Goal: Navigation & Orientation: Find specific page/section

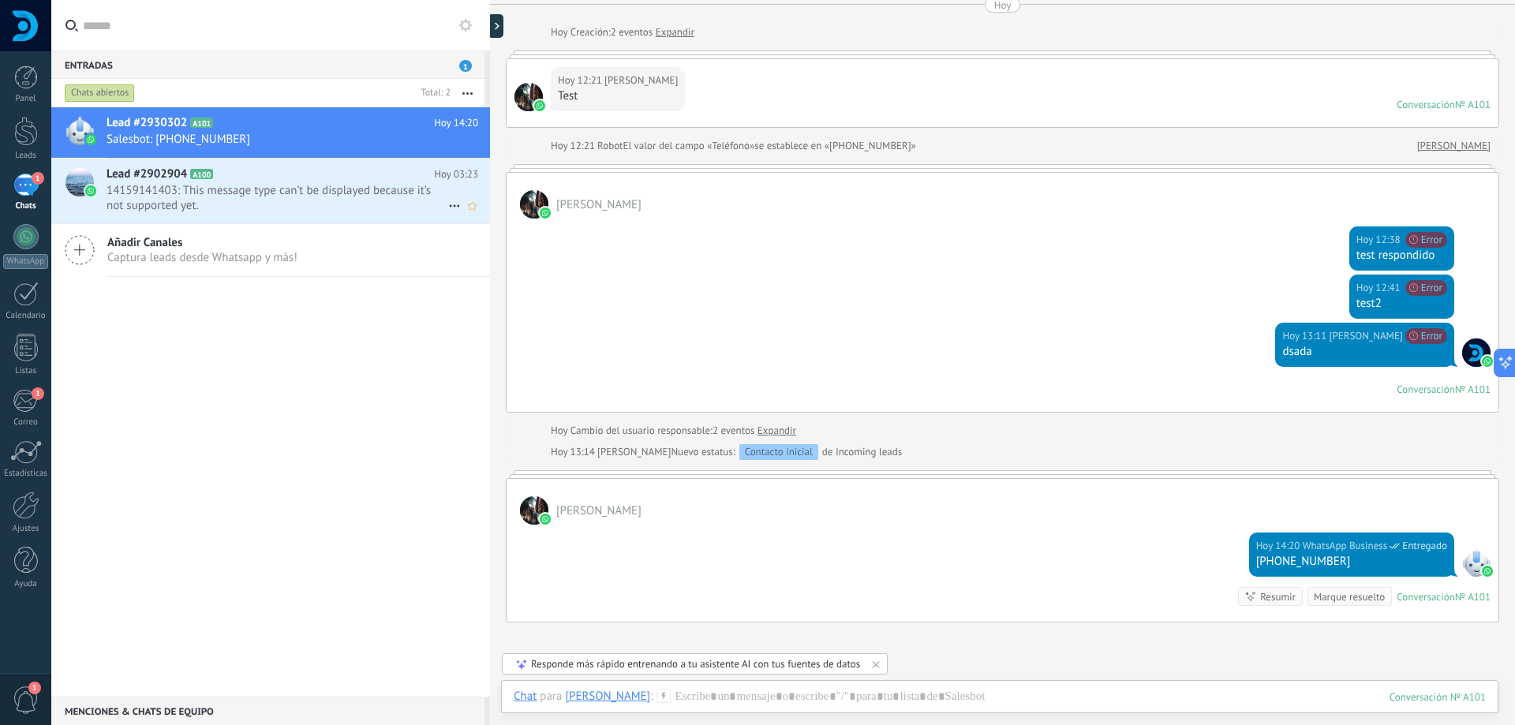
click at [262, 196] on span "14159141403: This message type can’t be displayed because it’s not supported ye…" at bounding box center [278, 198] width 342 height 30
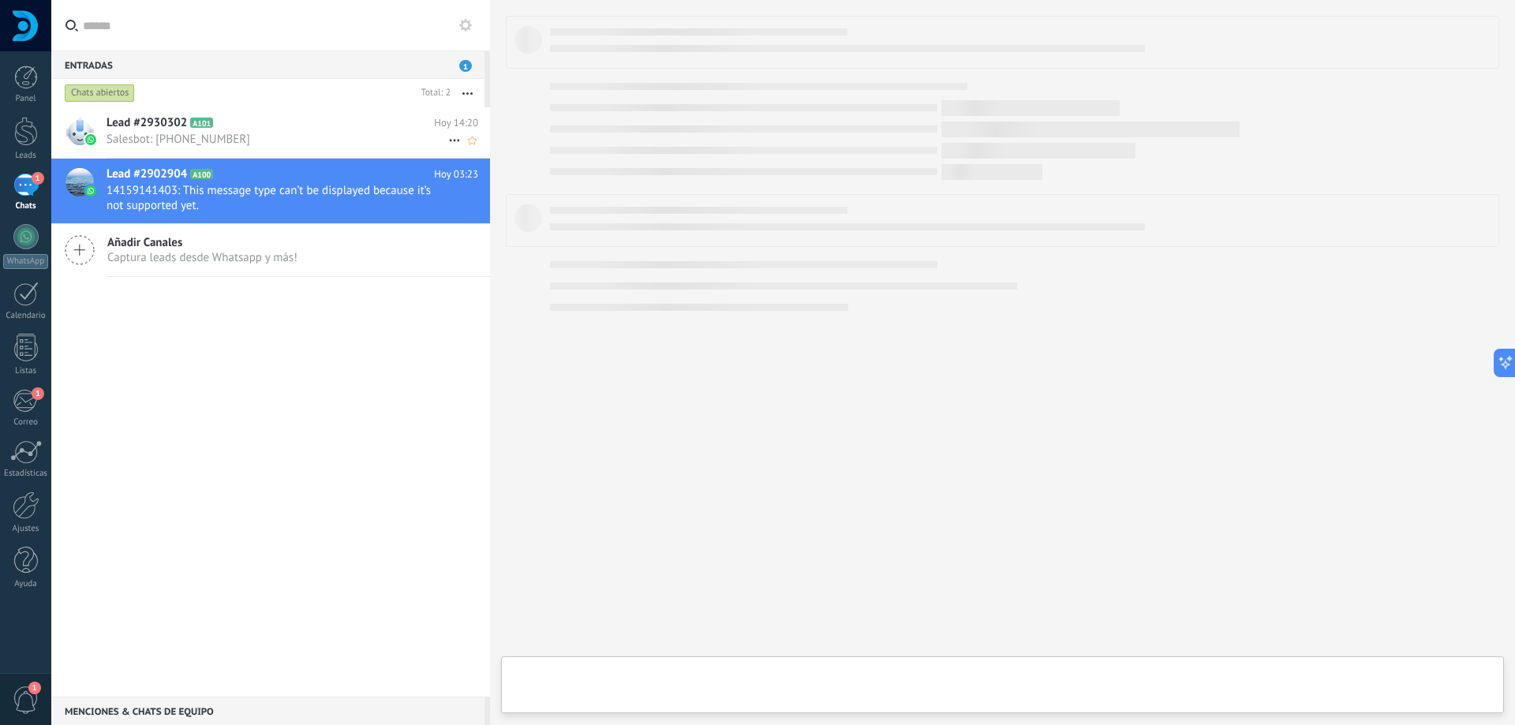
click at [268, 113] on div "Lead #2930302 A101 Hoy 14:20 Salesbot: +56 9 3754 2545" at bounding box center [299, 132] width 384 height 50
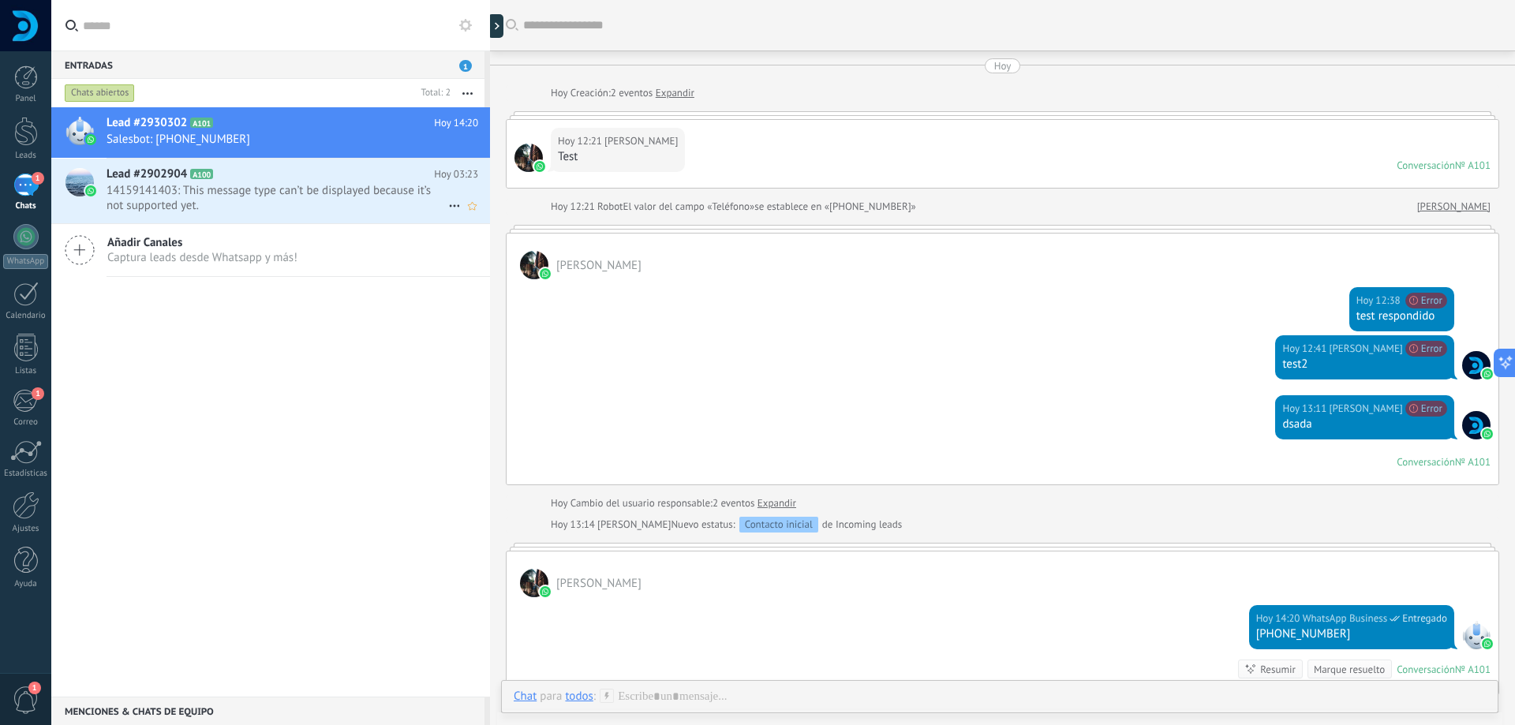
click at [250, 187] on span "14159141403: This message type can’t be displayed because it’s not supported ye…" at bounding box center [278, 198] width 342 height 30
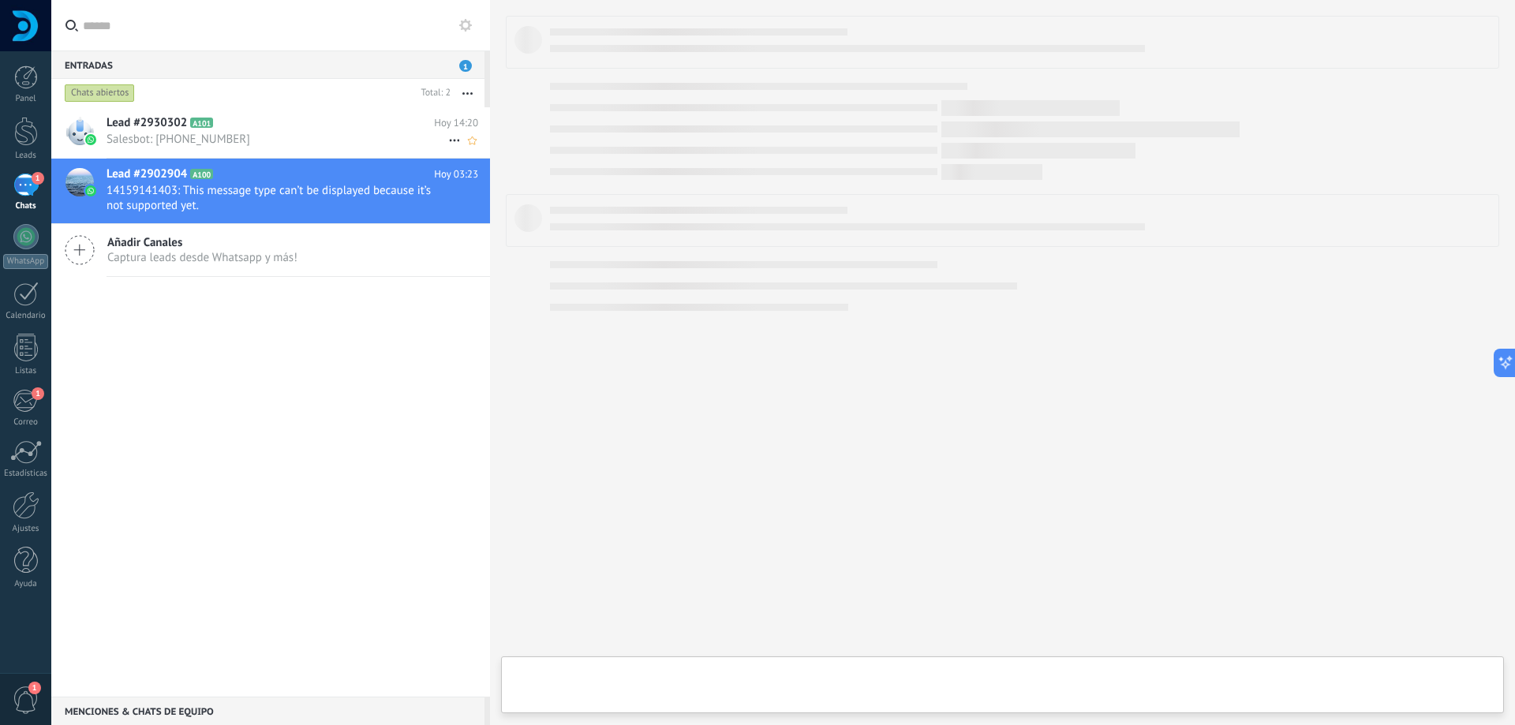
click at [284, 127] on h2 "Lead #2930302 A101" at bounding box center [271, 123] width 328 height 16
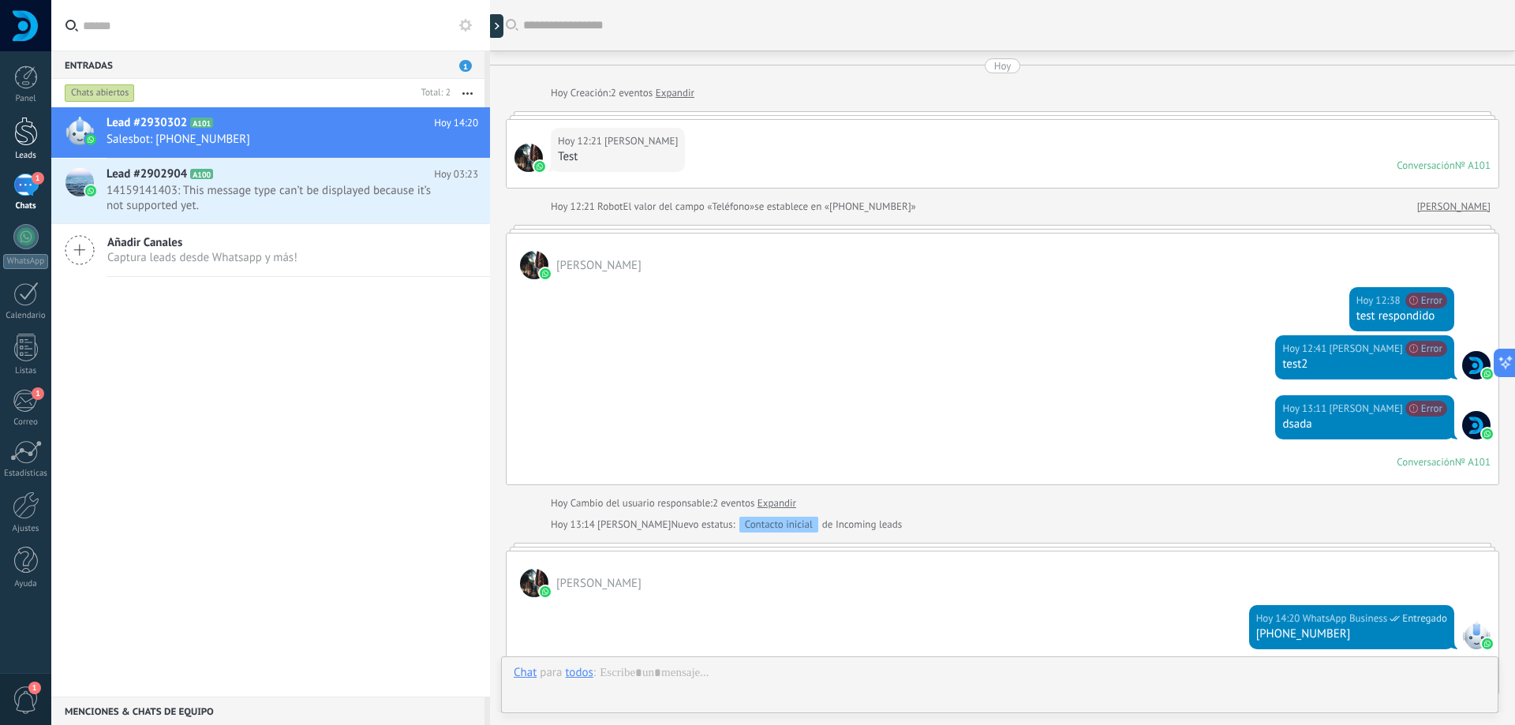
scroll to position [245, 0]
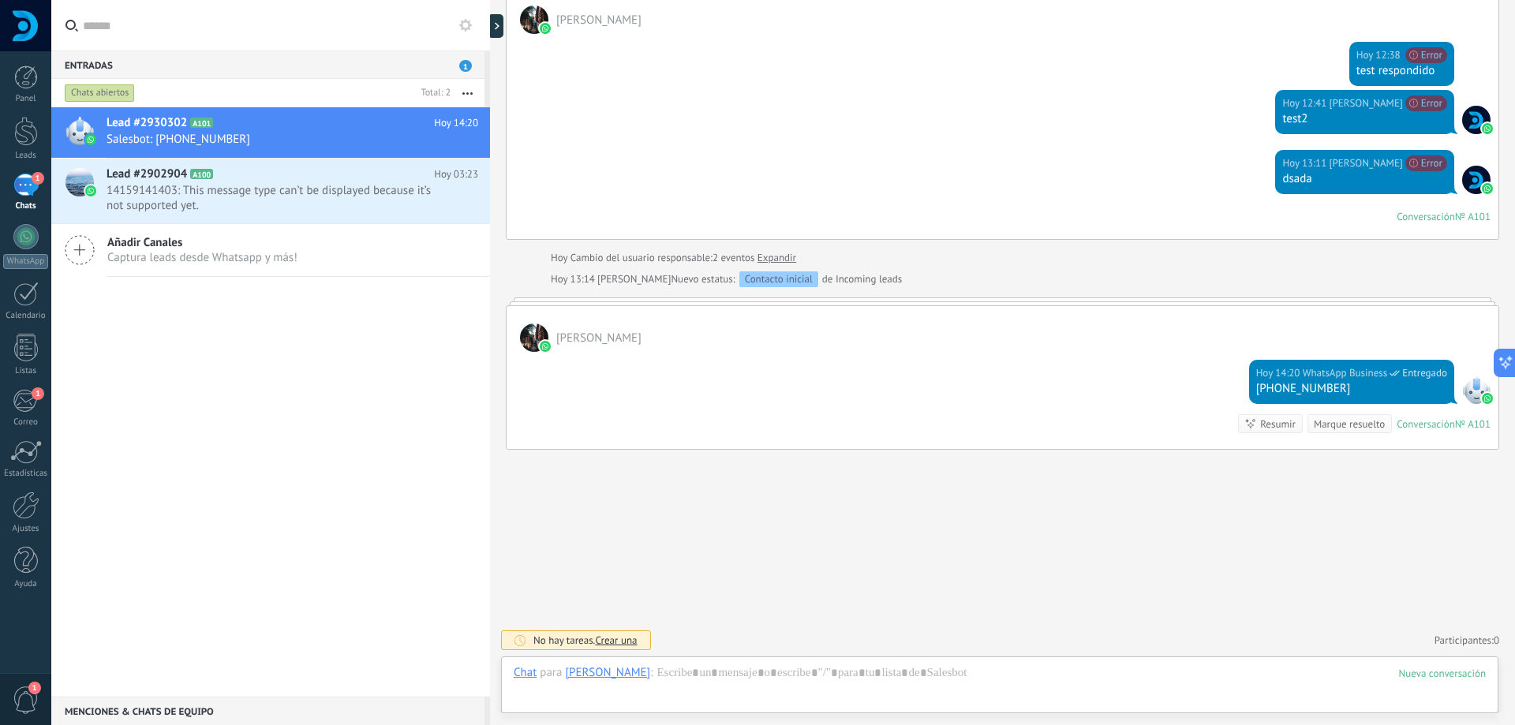
click at [27, 188] on div "1" at bounding box center [25, 185] width 25 height 23
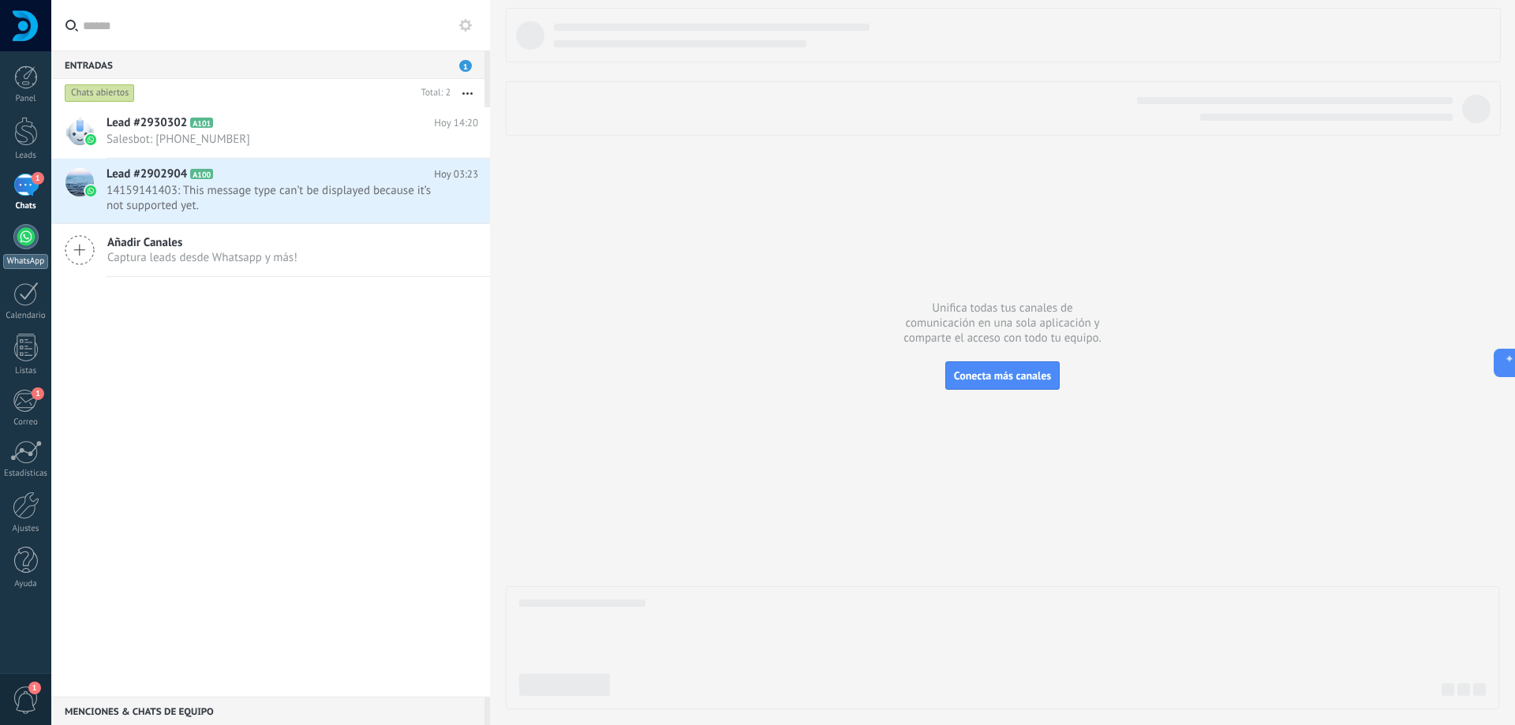
click at [9, 237] on link "WhatsApp" at bounding box center [25, 246] width 51 height 45
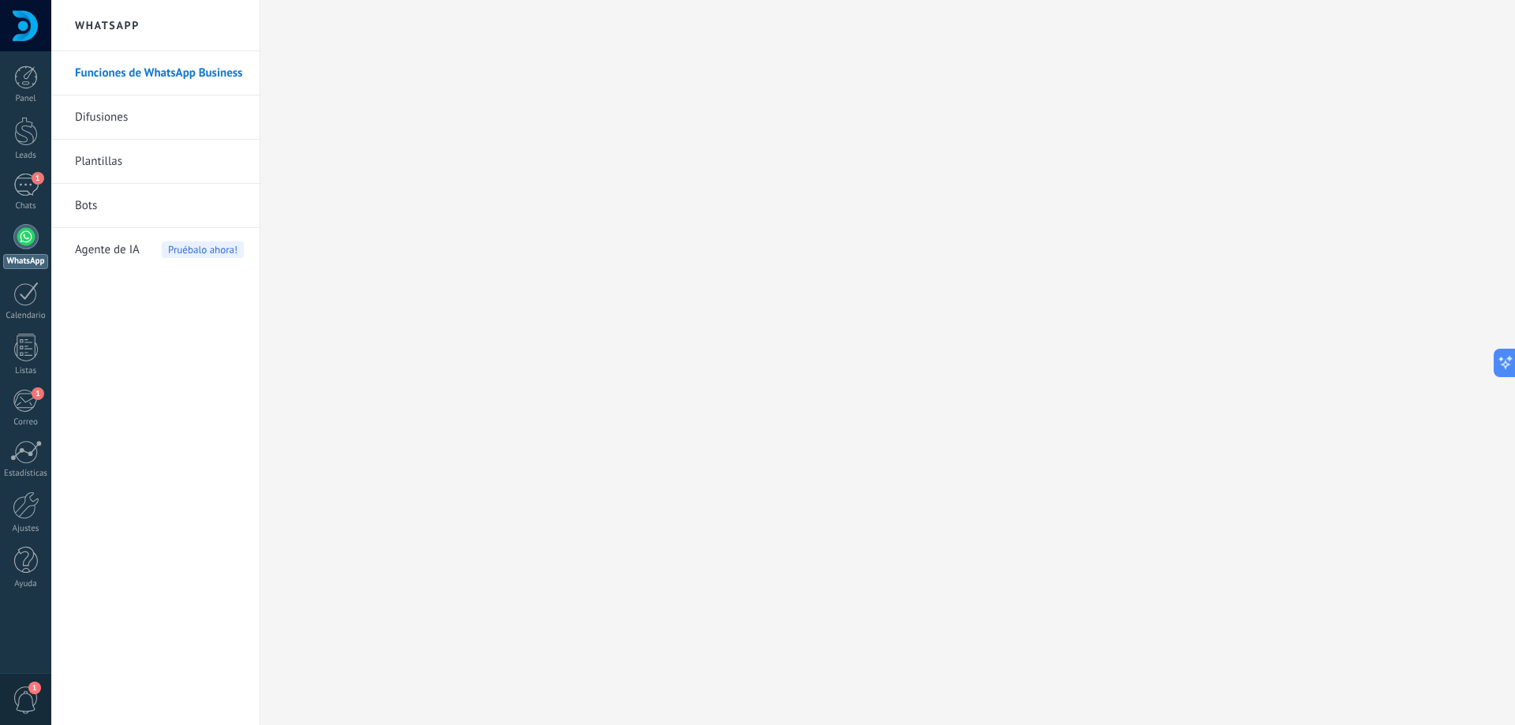
click at [174, 73] on link "Funciones de WhatsApp Business" at bounding box center [159, 73] width 169 height 44
click at [27, 178] on div "1" at bounding box center [25, 185] width 25 height 23
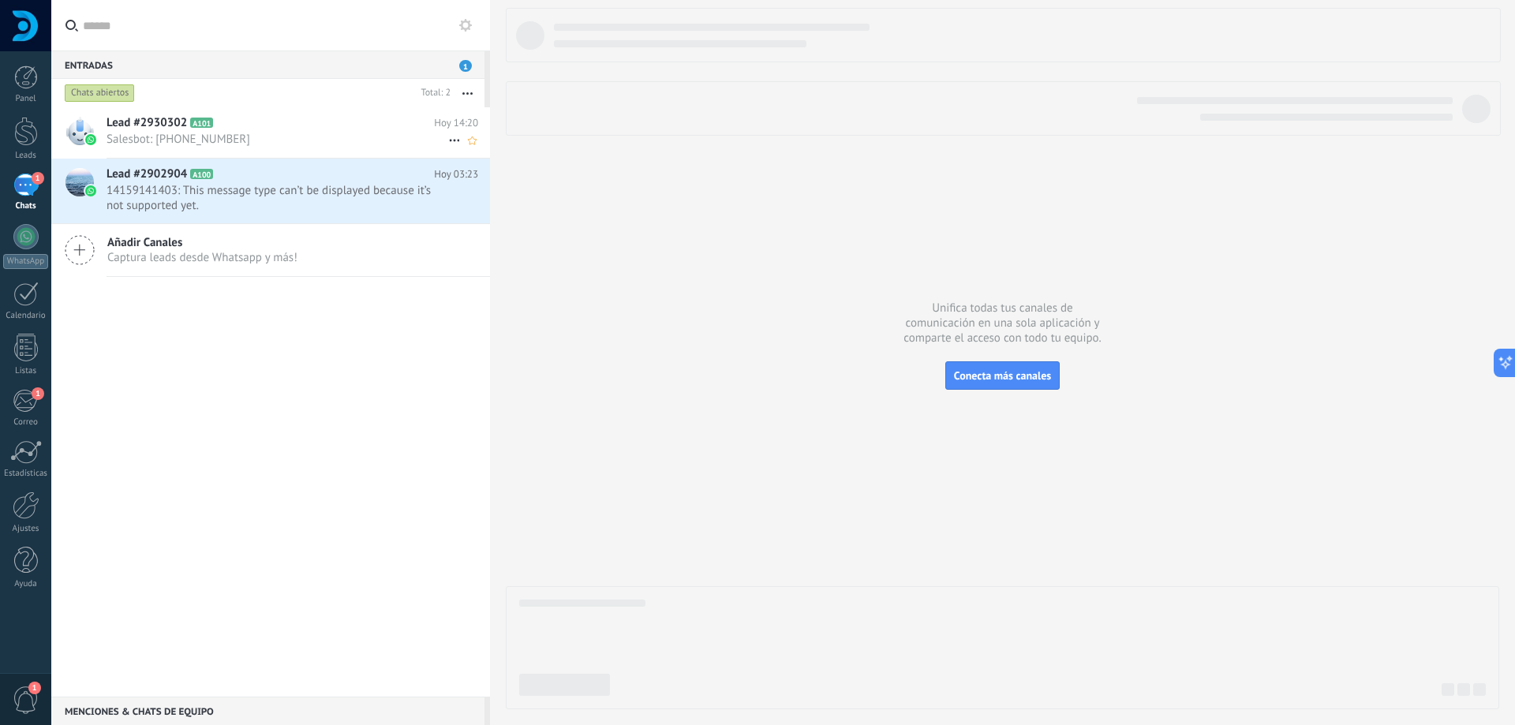
click at [276, 124] on h2 "Lead #2930302 A101" at bounding box center [271, 123] width 328 height 16
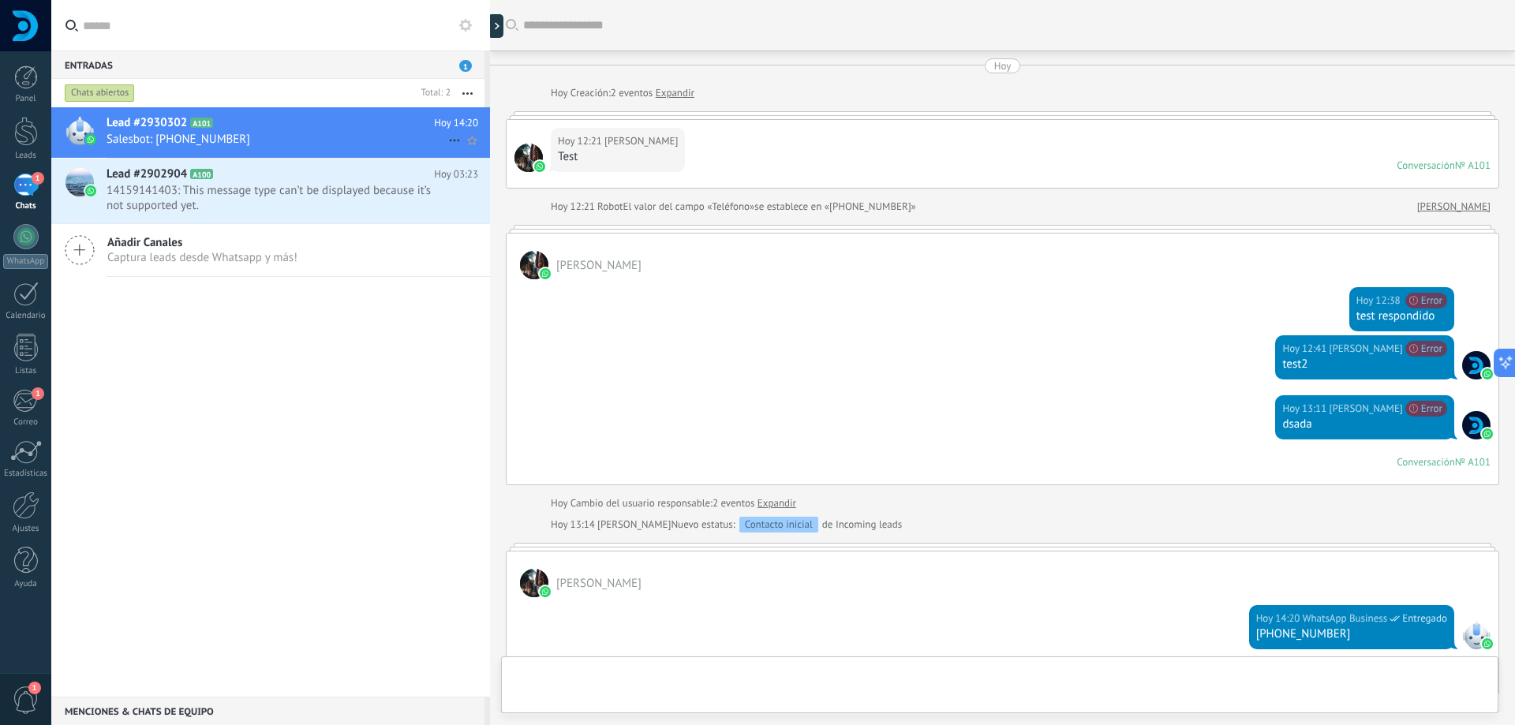
scroll to position [245, 0]
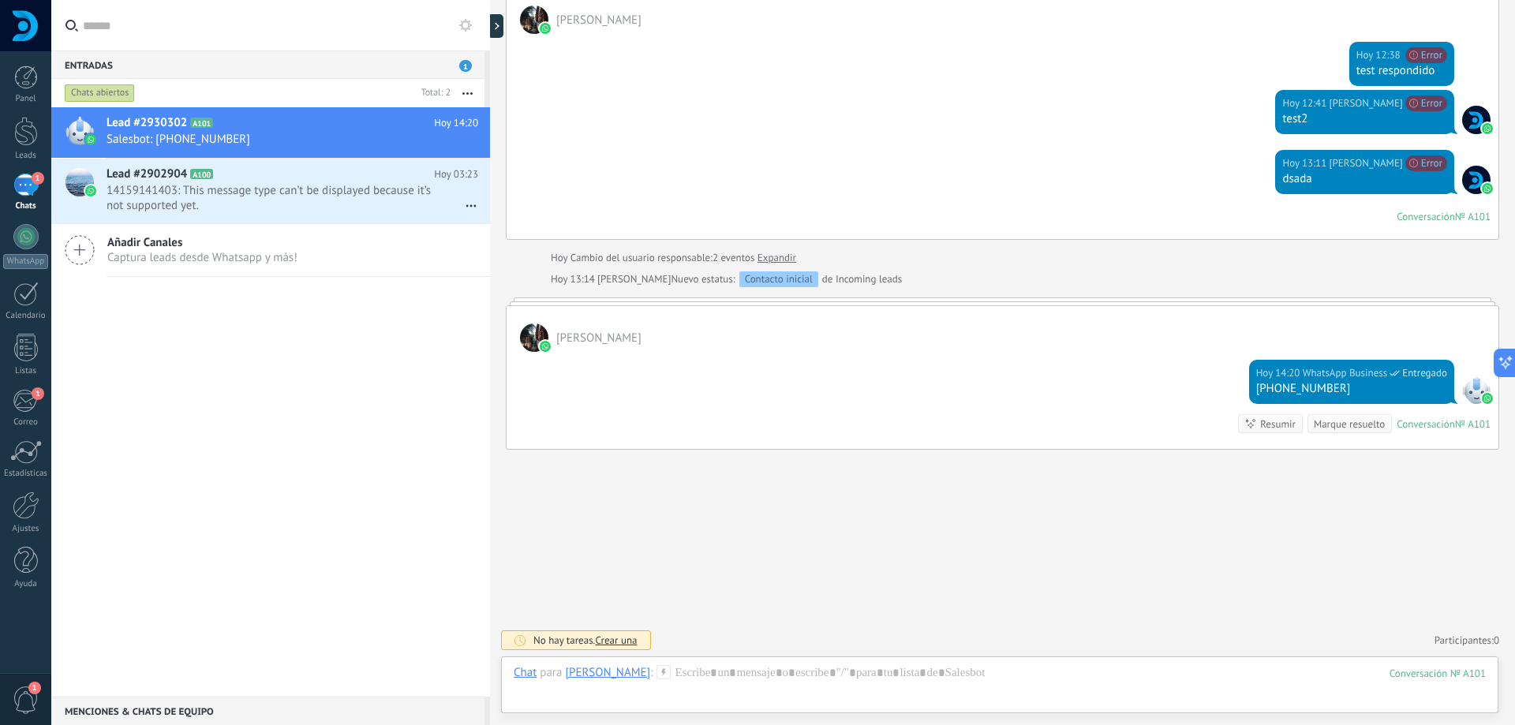
click at [454, 62] on div "Entradas 1" at bounding box center [267, 65] width 433 height 28
click at [469, 66] on span "1" at bounding box center [465, 66] width 13 height 12
click at [33, 141] on div at bounding box center [26, 131] width 24 height 29
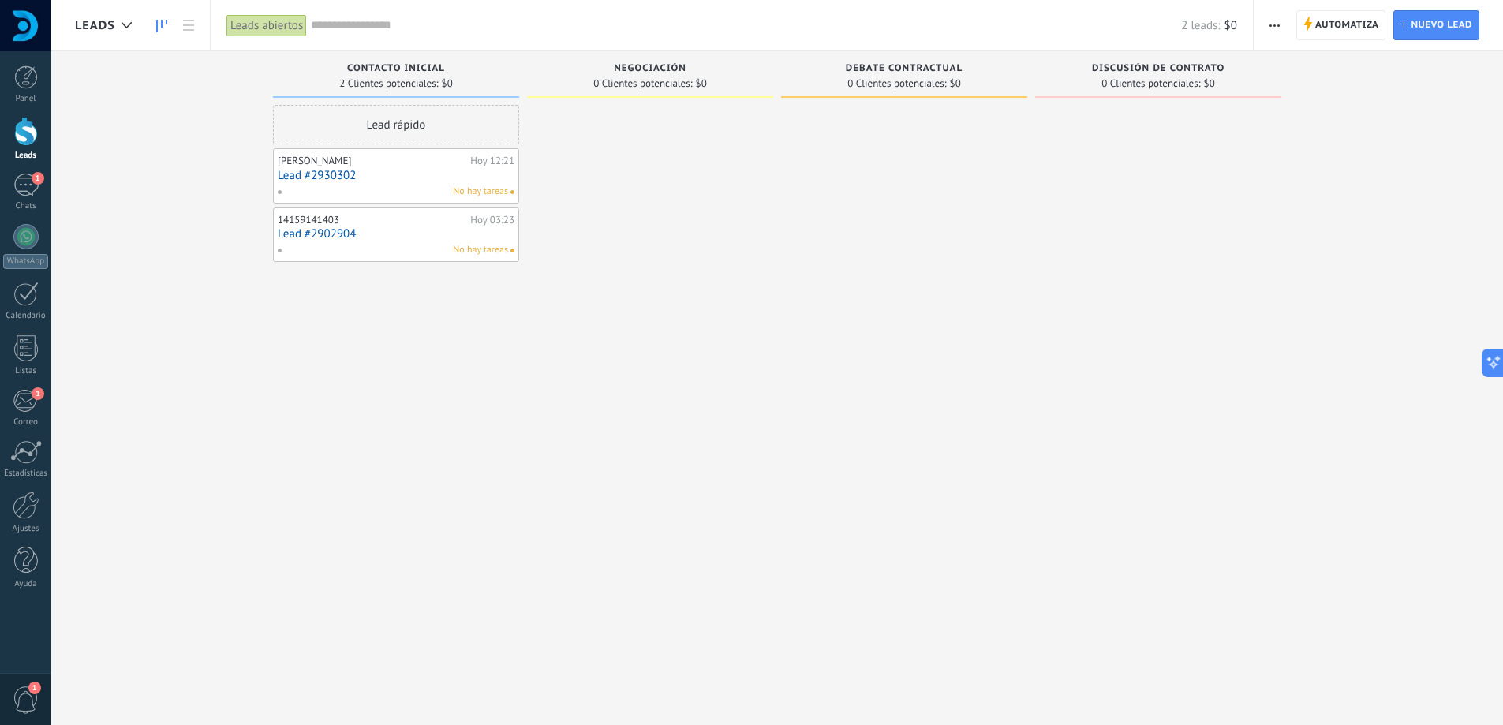
click at [184, 266] on div "Leads Entrantes Solicitudes: 0 0 0 0 0 0 0 0 0 Contacto inicial 2 Clientes pote…" at bounding box center [789, 337] width 1428 height 573
click at [26, 187] on div "1" at bounding box center [25, 185] width 25 height 23
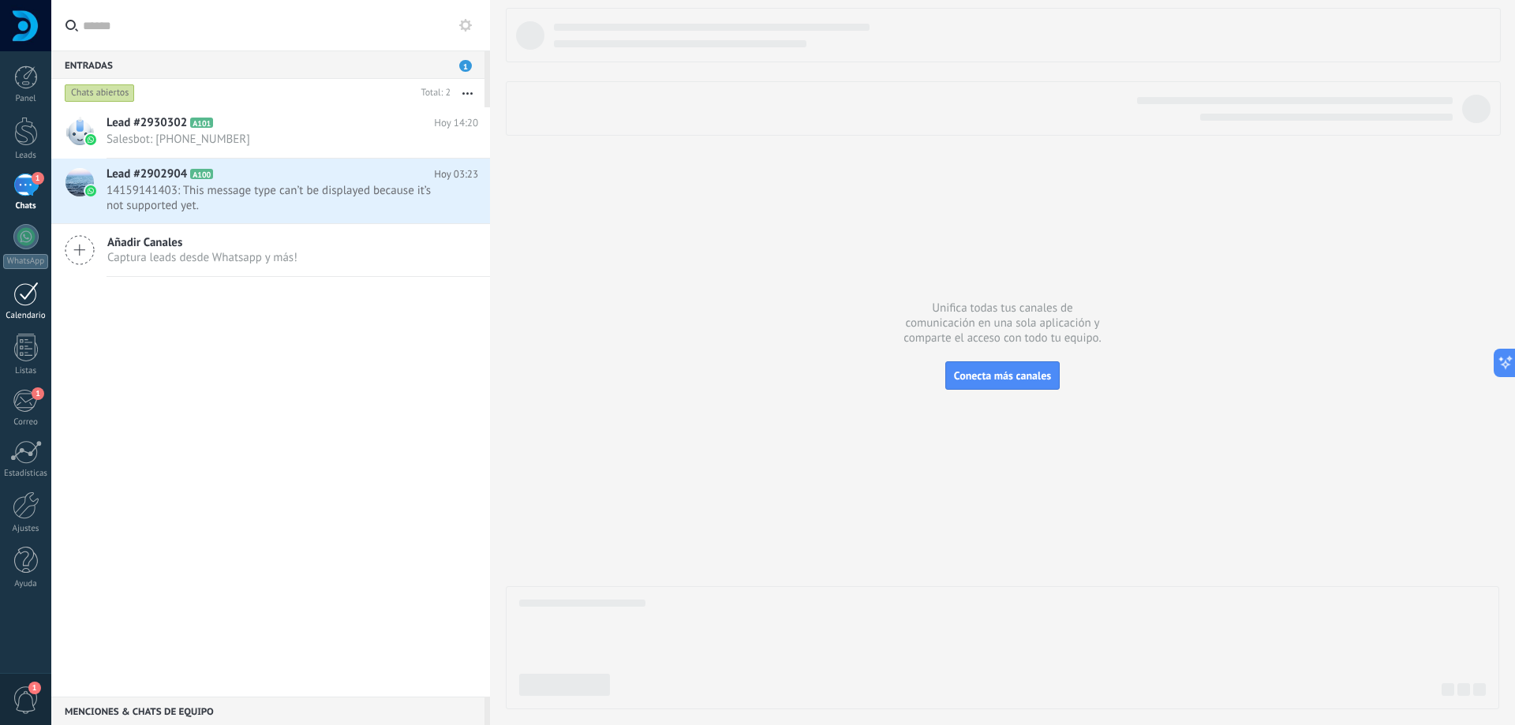
click at [19, 298] on div at bounding box center [25, 294] width 25 height 24
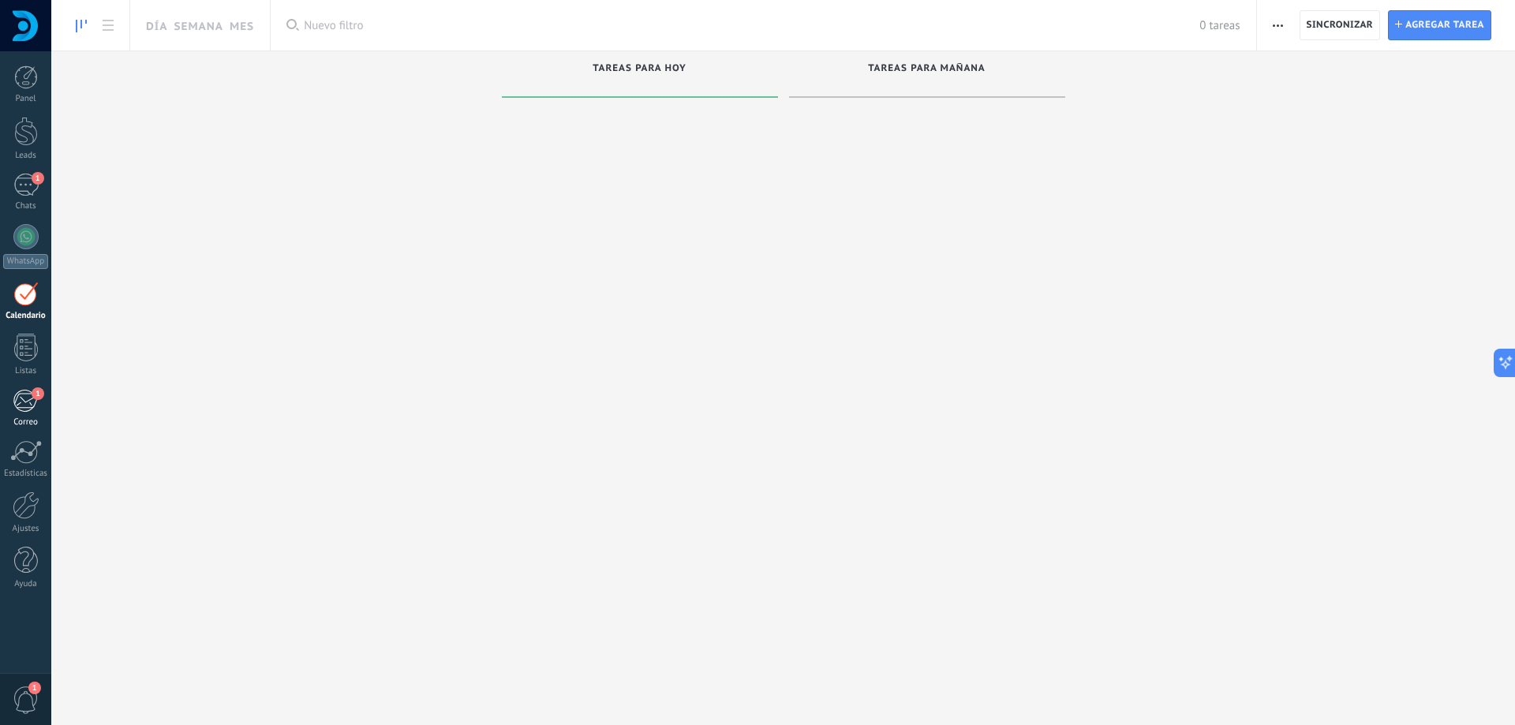
click at [29, 410] on div "1" at bounding box center [26, 401] width 26 height 24
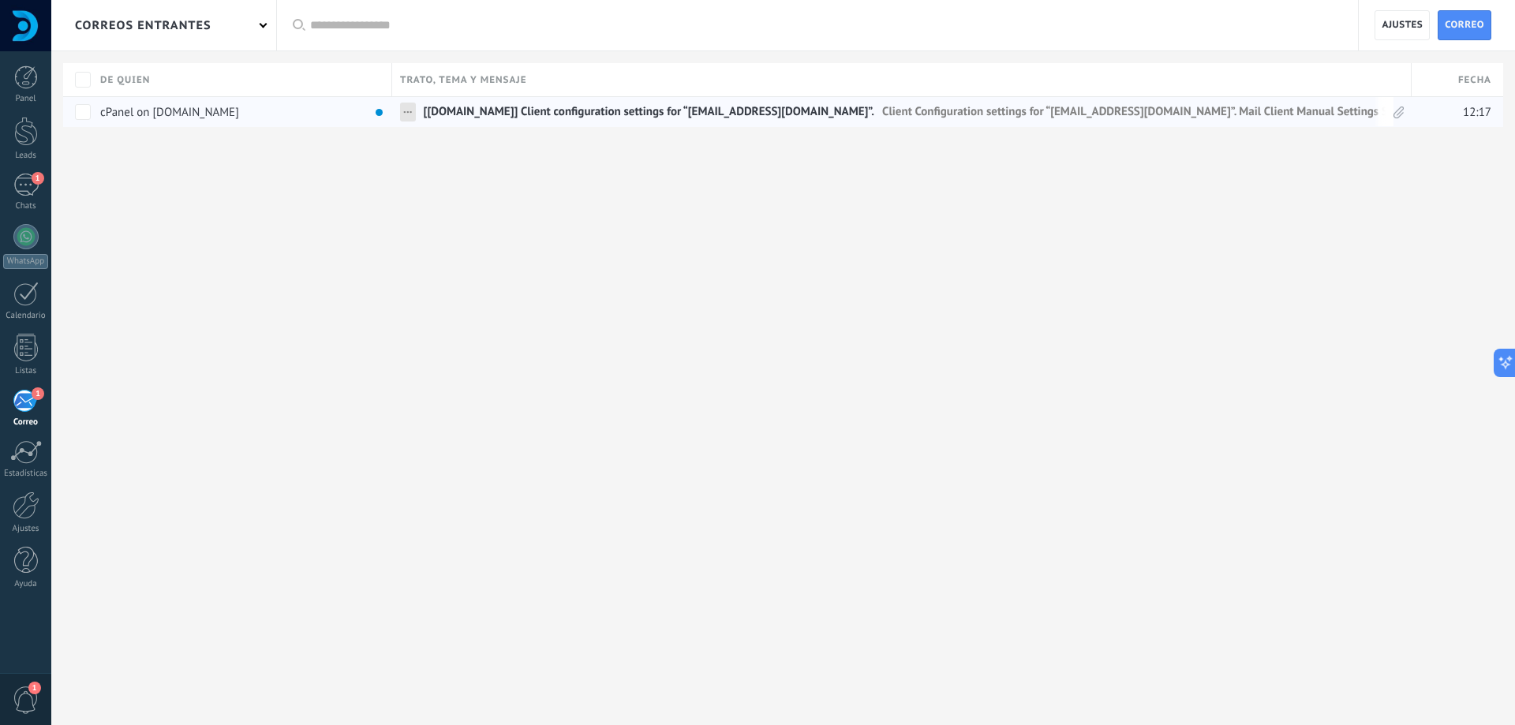
click at [222, 116] on span "cPanel on directvplanes.cl" at bounding box center [169, 112] width 139 height 14
click at [208, 110] on span "cPanel on directvplanes.cl" at bounding box center [169, 112] width 139 height 14
click at [170, 110] on span "cPanel on directvplanes.cl" at bounding box center [169, 112] width 139 height 14
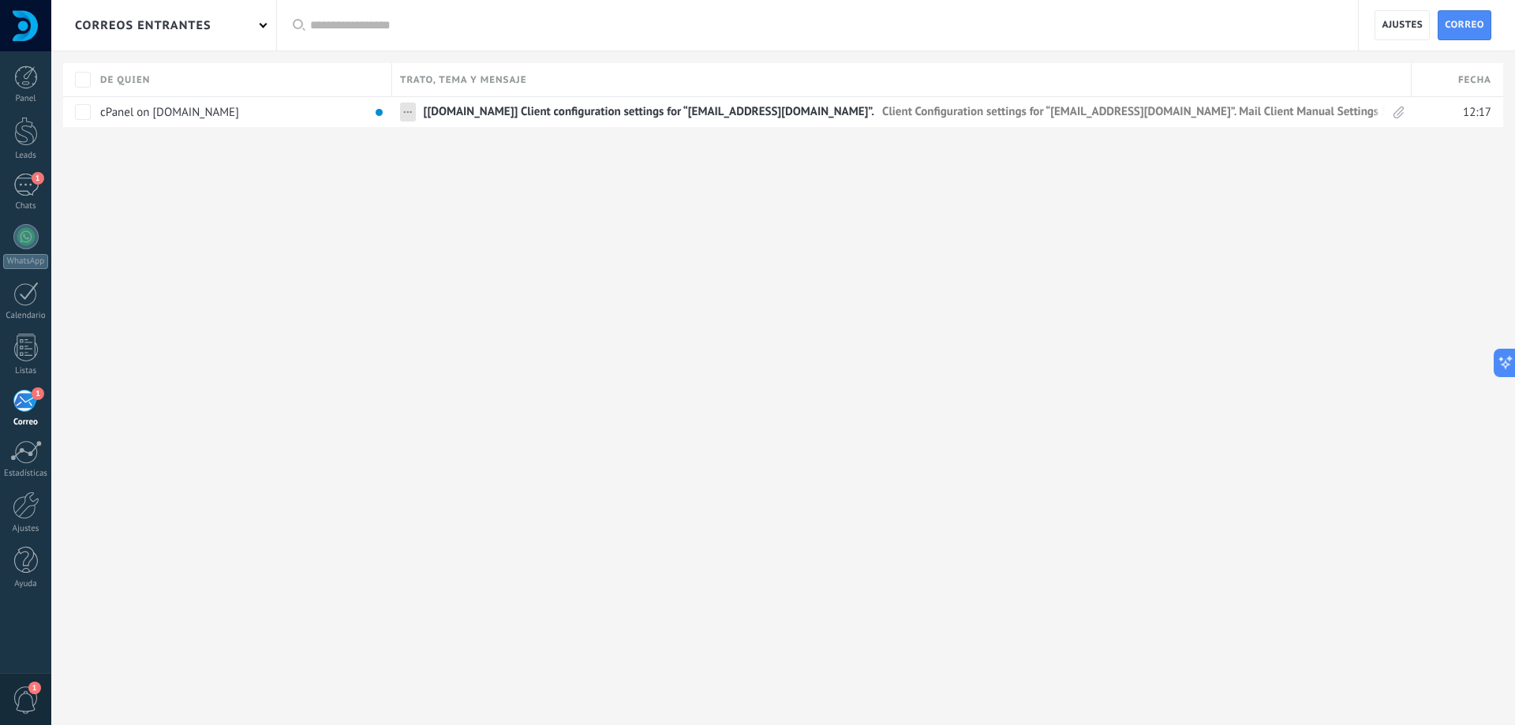
click at [369, 226] on div "correos entrantes Aplicar Todas correos No leído Leído Correos con automatizaci…" at bounding box center [783, 115] width 1464 height 230
click at [631, 117] on span "[directvplanes.cl] Client configuration settings for “contacto@directvplanes.cl…" at bounding box center [649, 115] width 451 height 23
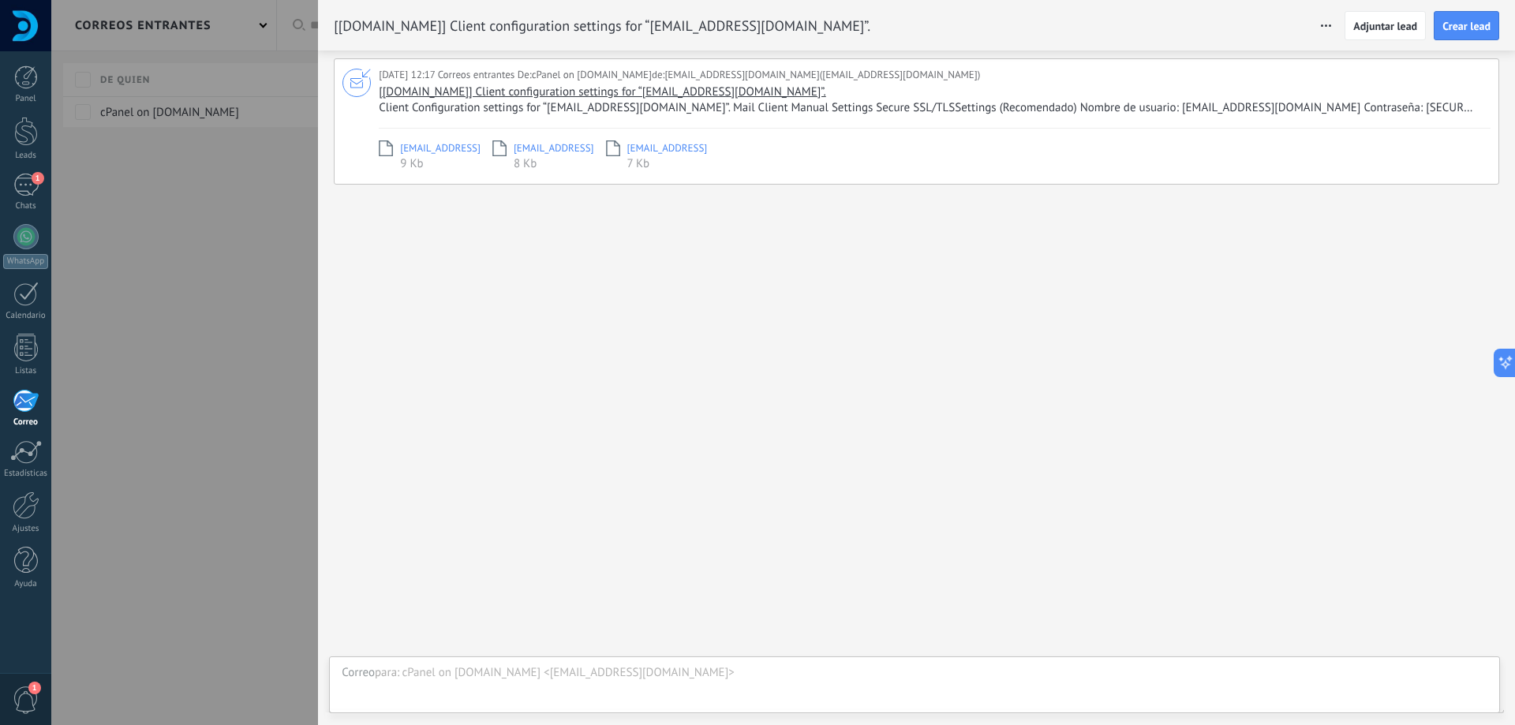
click at [837, 105] on span "Client Configuration settings for “contacto@directvplanes.cl”. Mail Client Manu…" at bounding box center [933, 108] width 1108 height 16
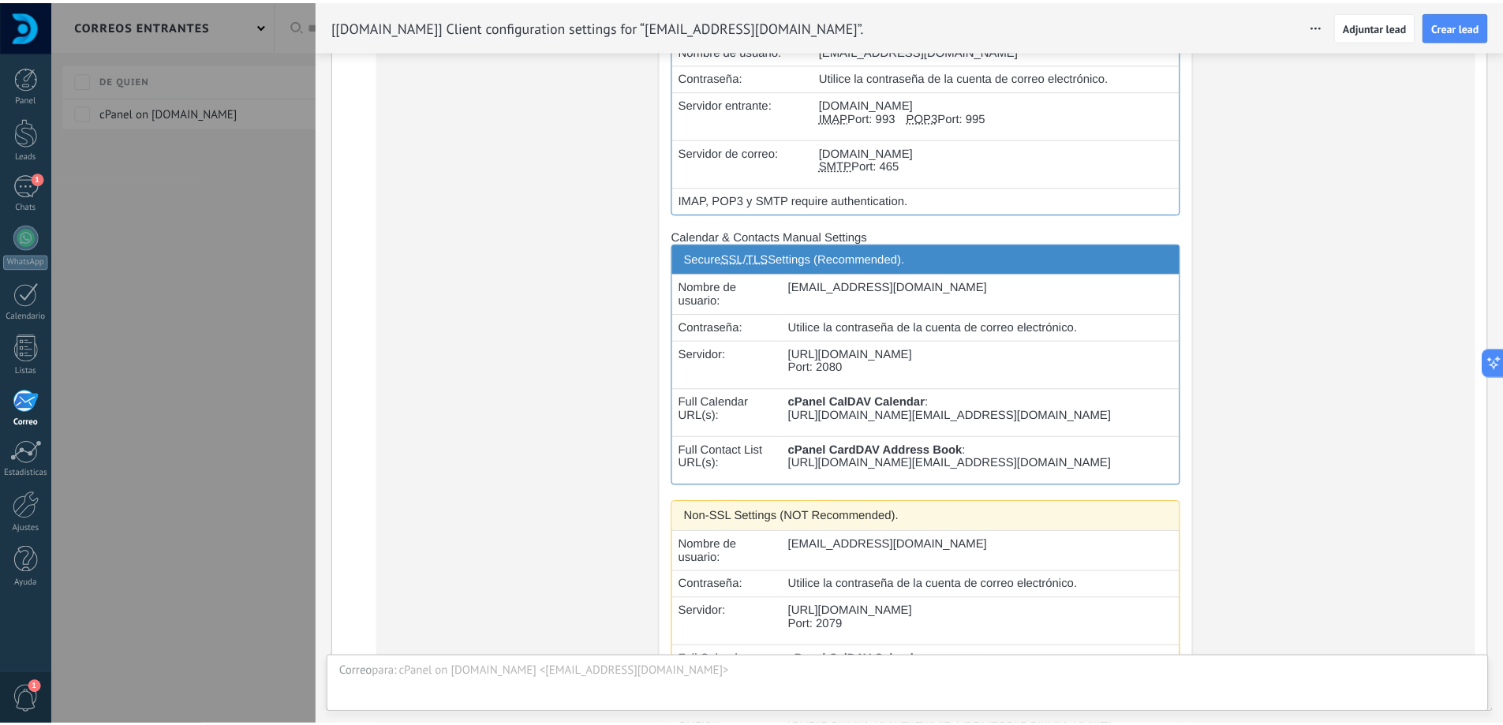
scroll to position [552, 0]
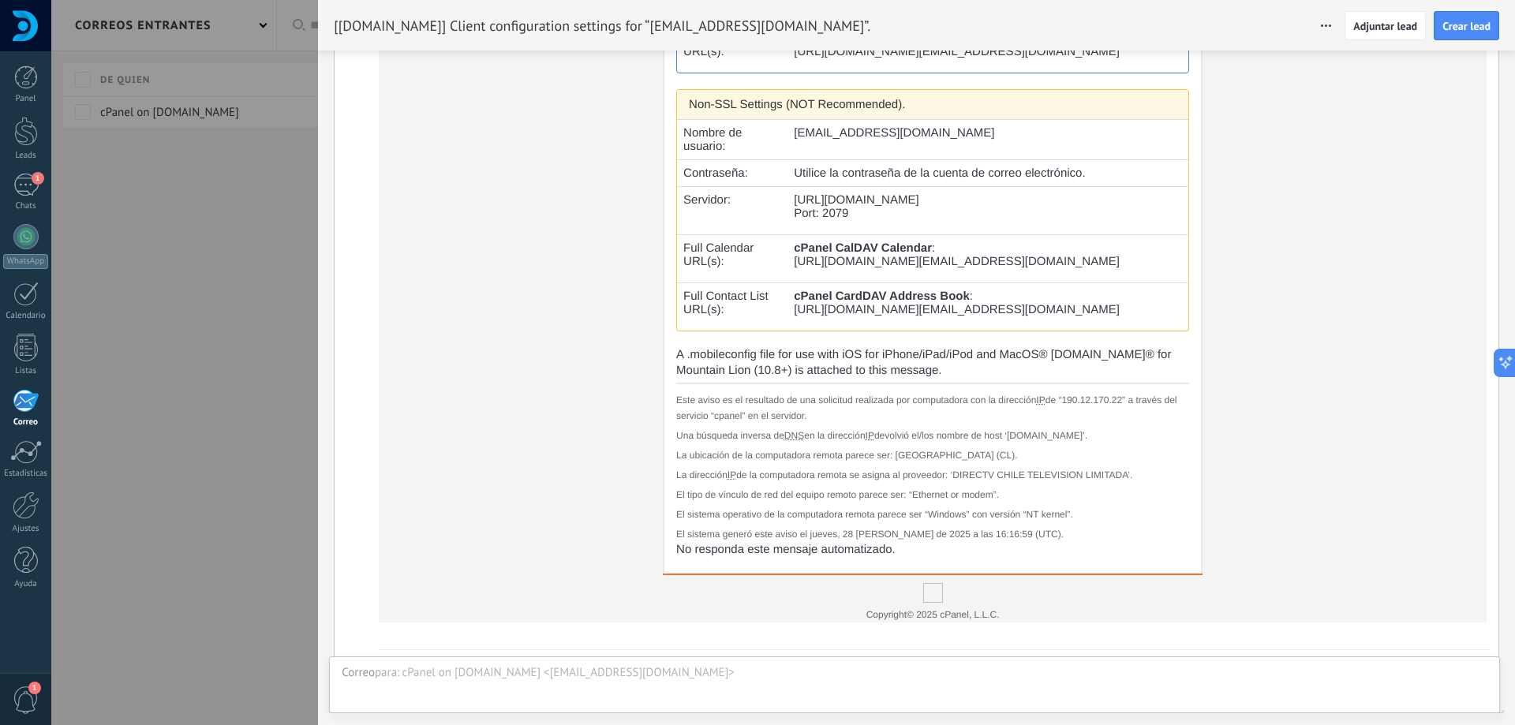
click at [219, 313] on div at bounding box center [757, 362] width 1515 height 725
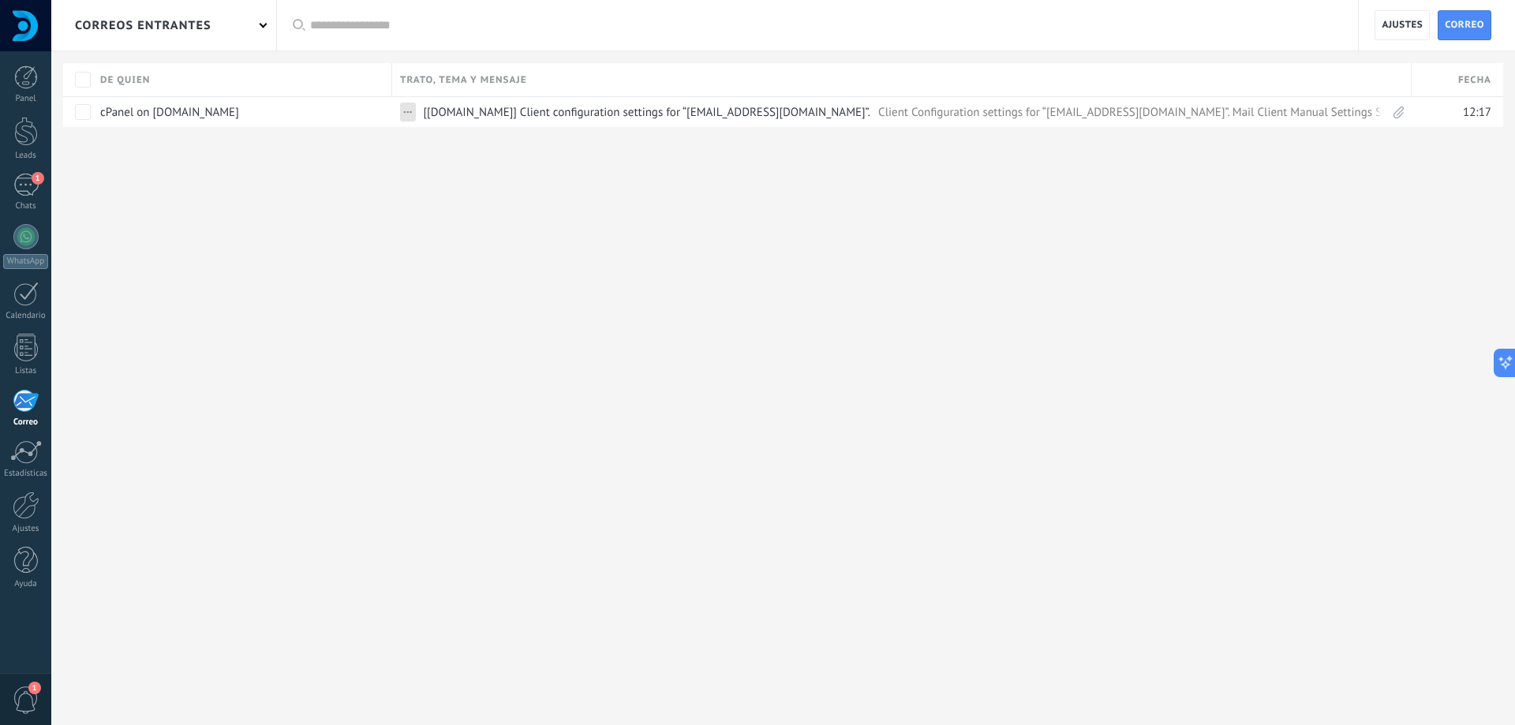
click at [20, 393] on div "1" at bounding box center [26, 401] width 26 height 24
click at [31, 199] on link "1 Chats" at bounding box center [25, 193] width 51 height 38
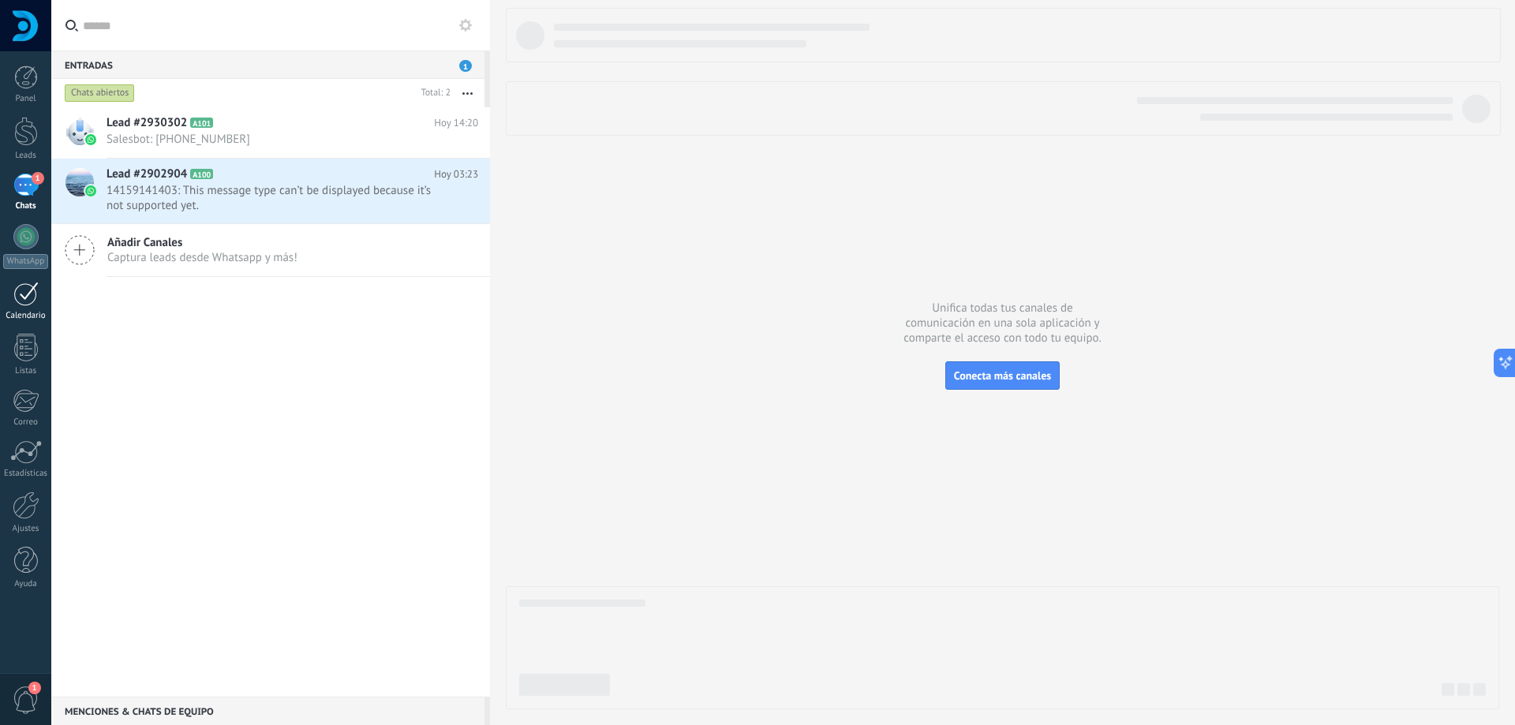
click at [26, 300] on div at bounding box center [25, 294] width 25 height 24
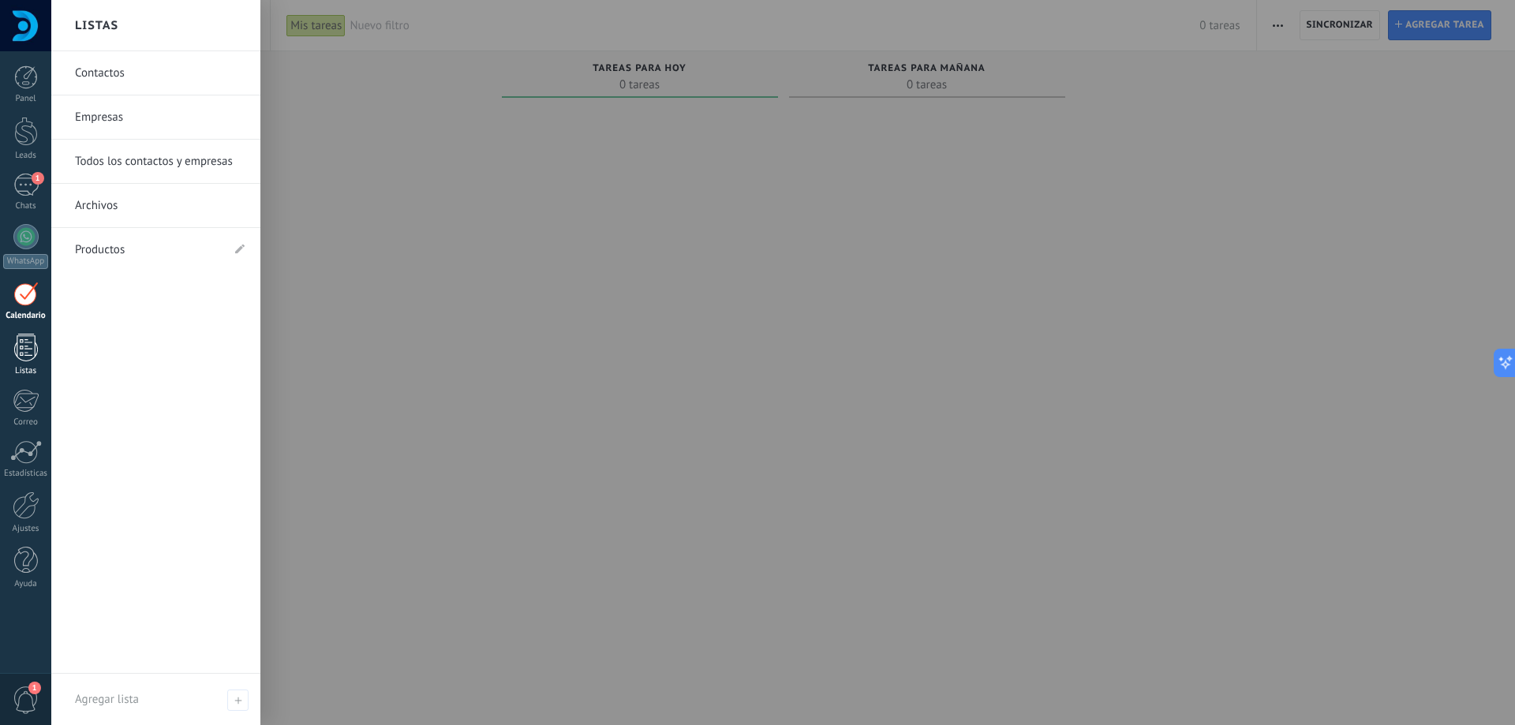
click at [15, 354] on div at bounding box center [26, 348] width 24 height 28
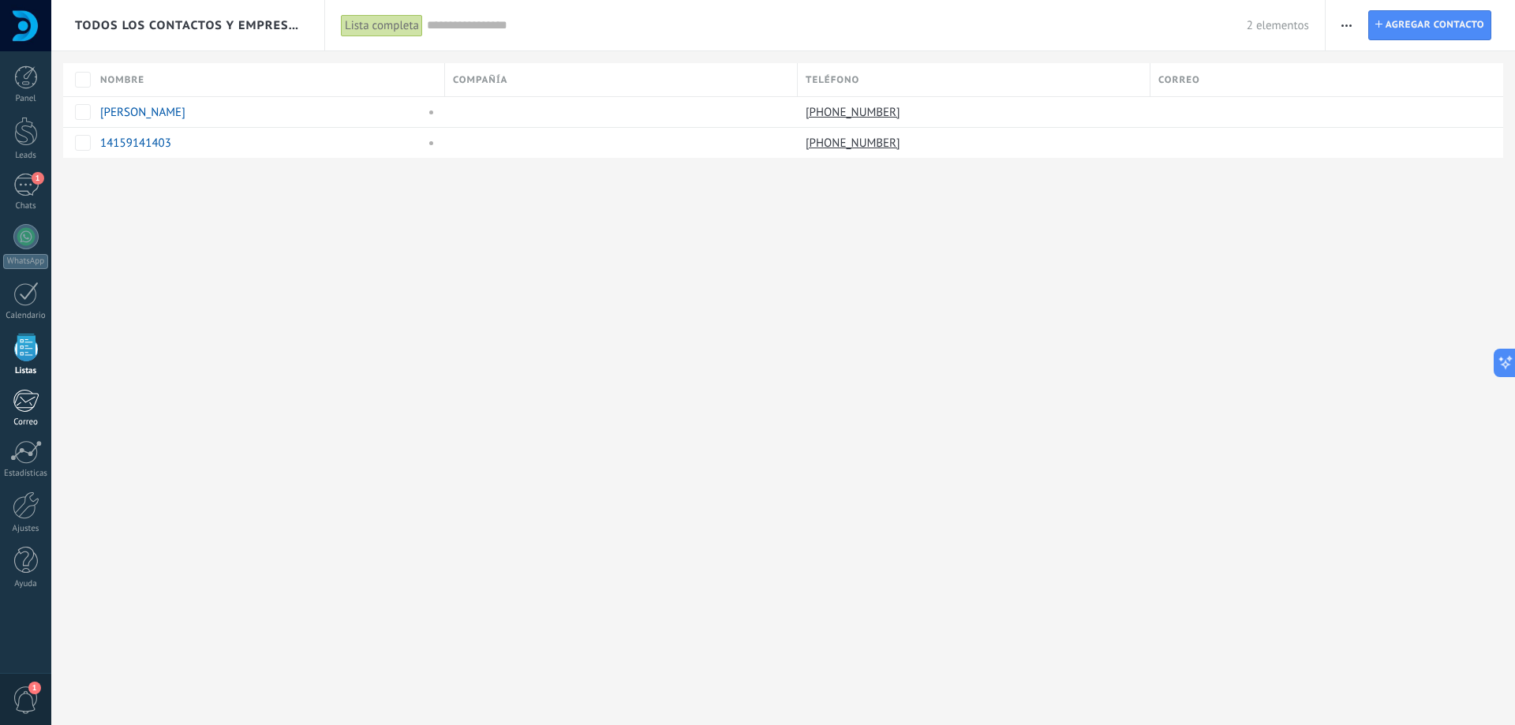
click at [15, 404] on div "1" at bounding box center [26, 401] width 26 height 24
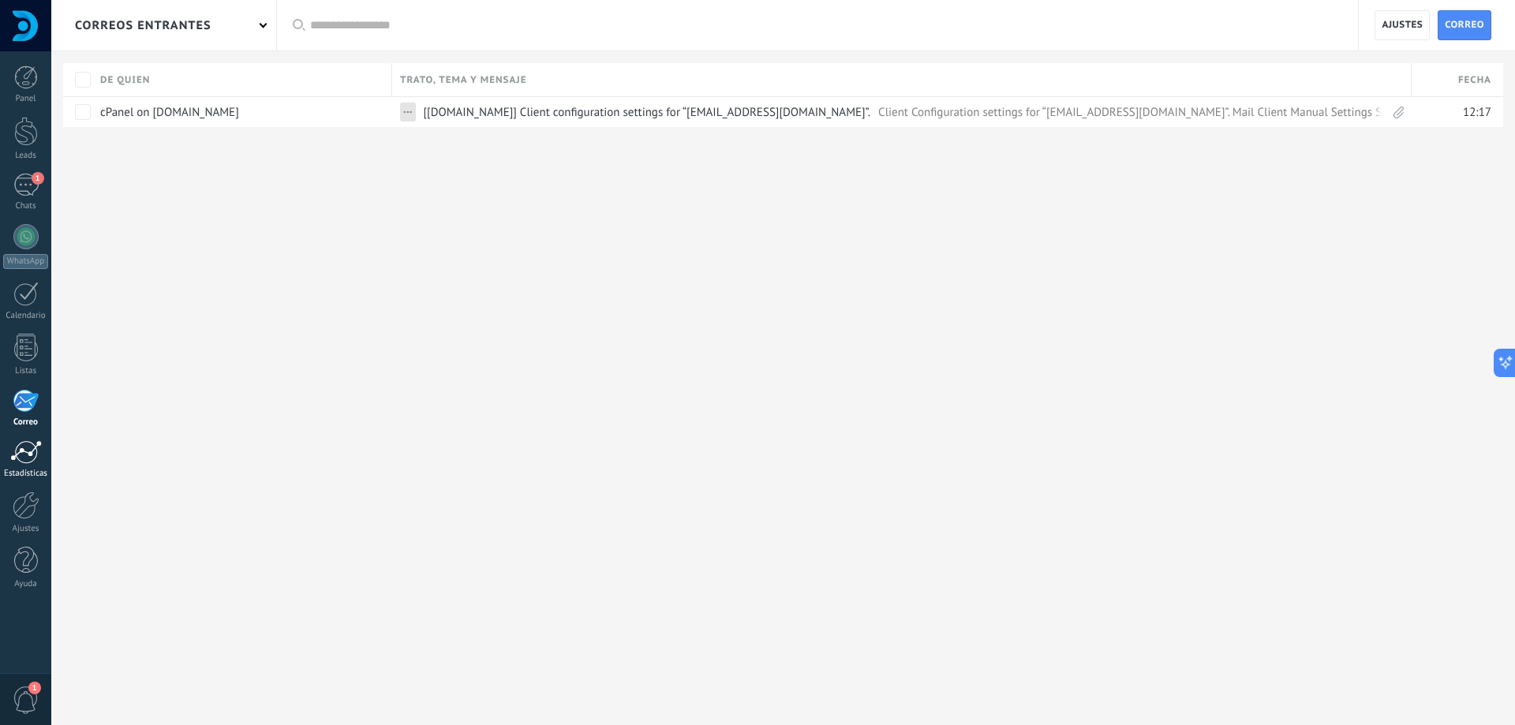
click at [21, 455] on div at bounding box center [26, 452] width 32 height 24
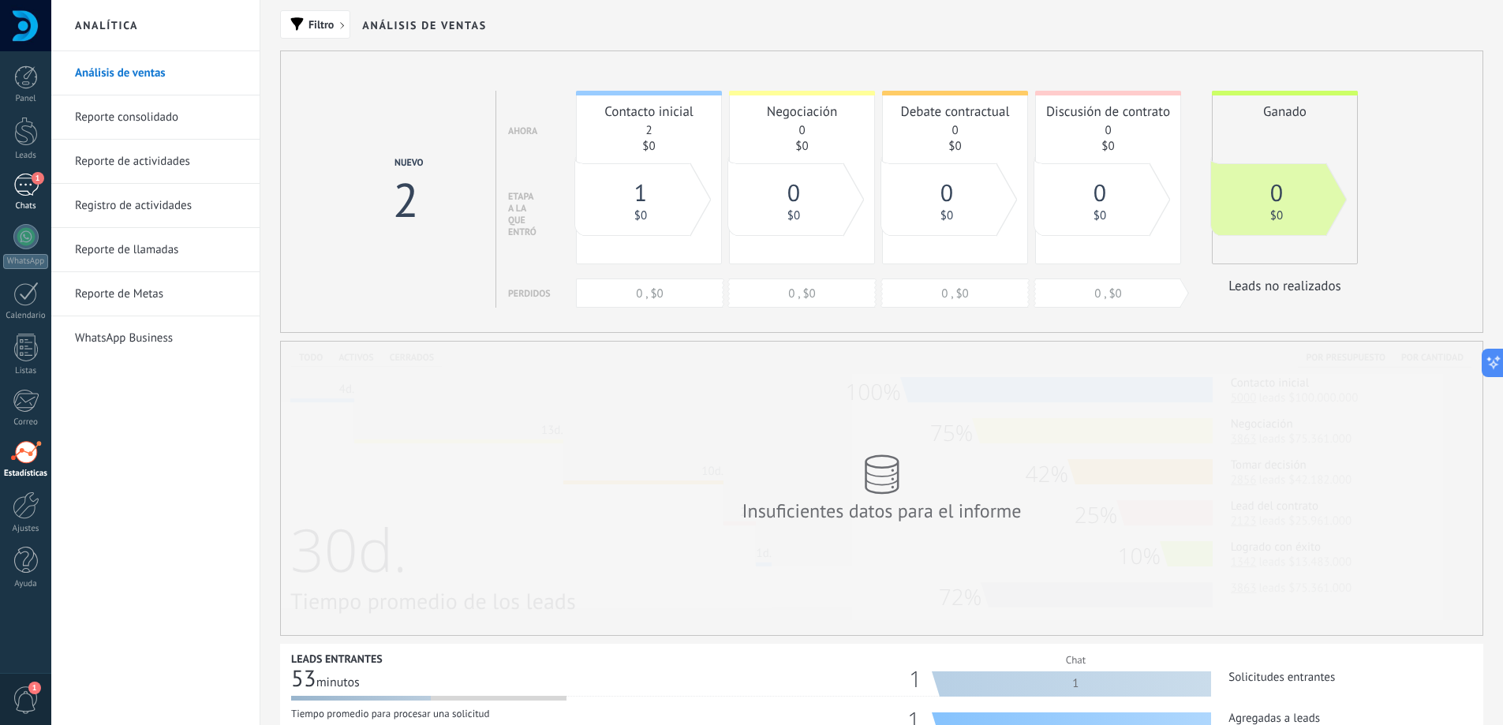
click at [25, 187] on div "1" at bounding box center [25, 185] width 25 height 23
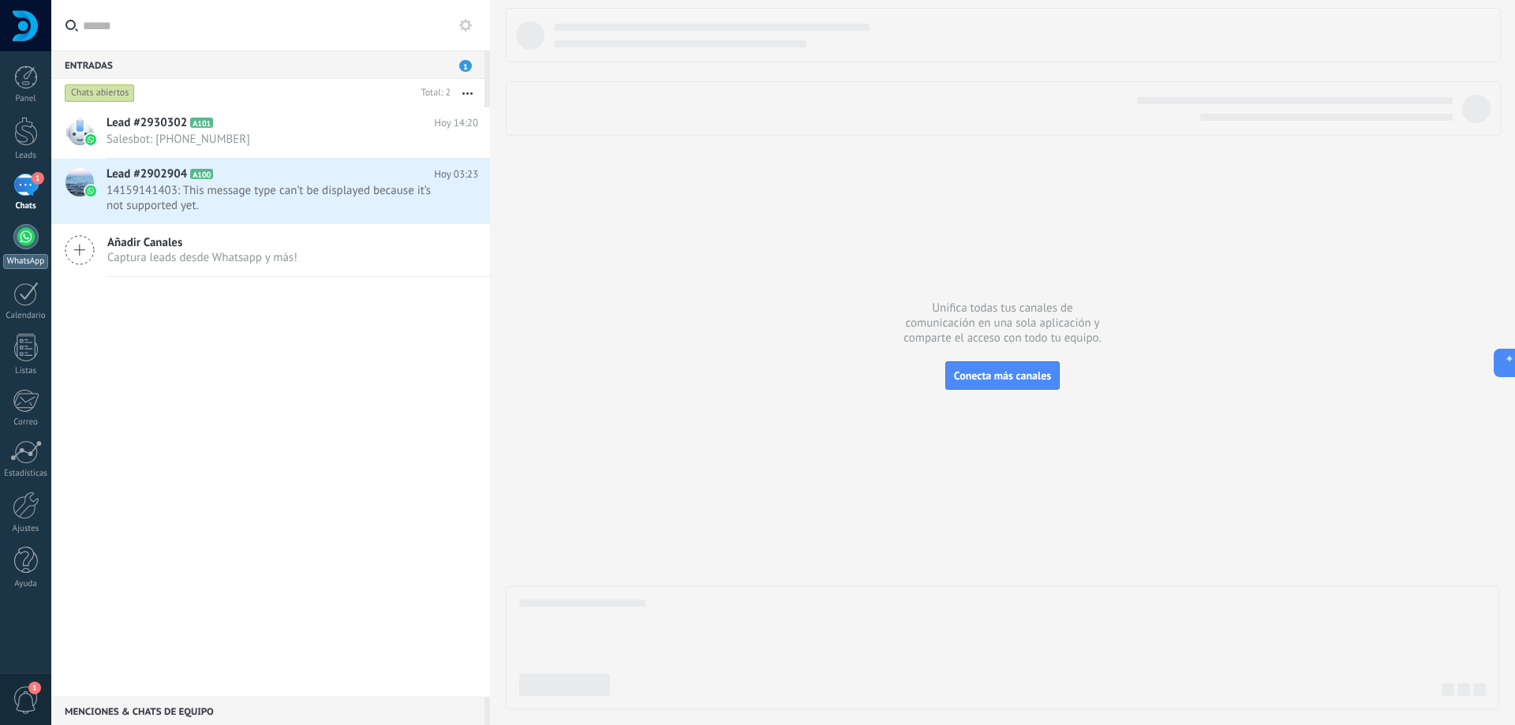
click at [23, 248] on div at bounding box center [25, 236] width 25 height 25
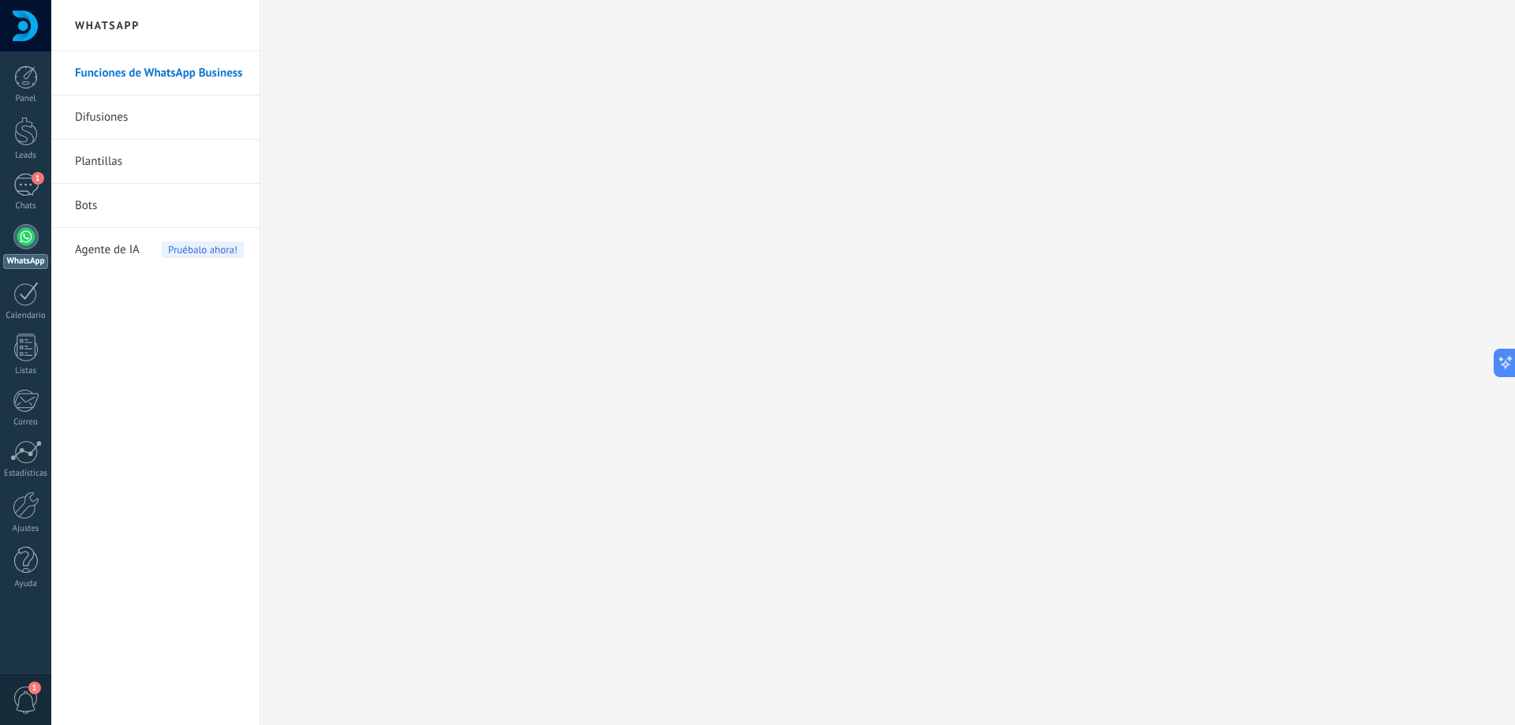
click at [117, 112] on link "Difusiones" at bounding box center [159, 117] width 169 height 44
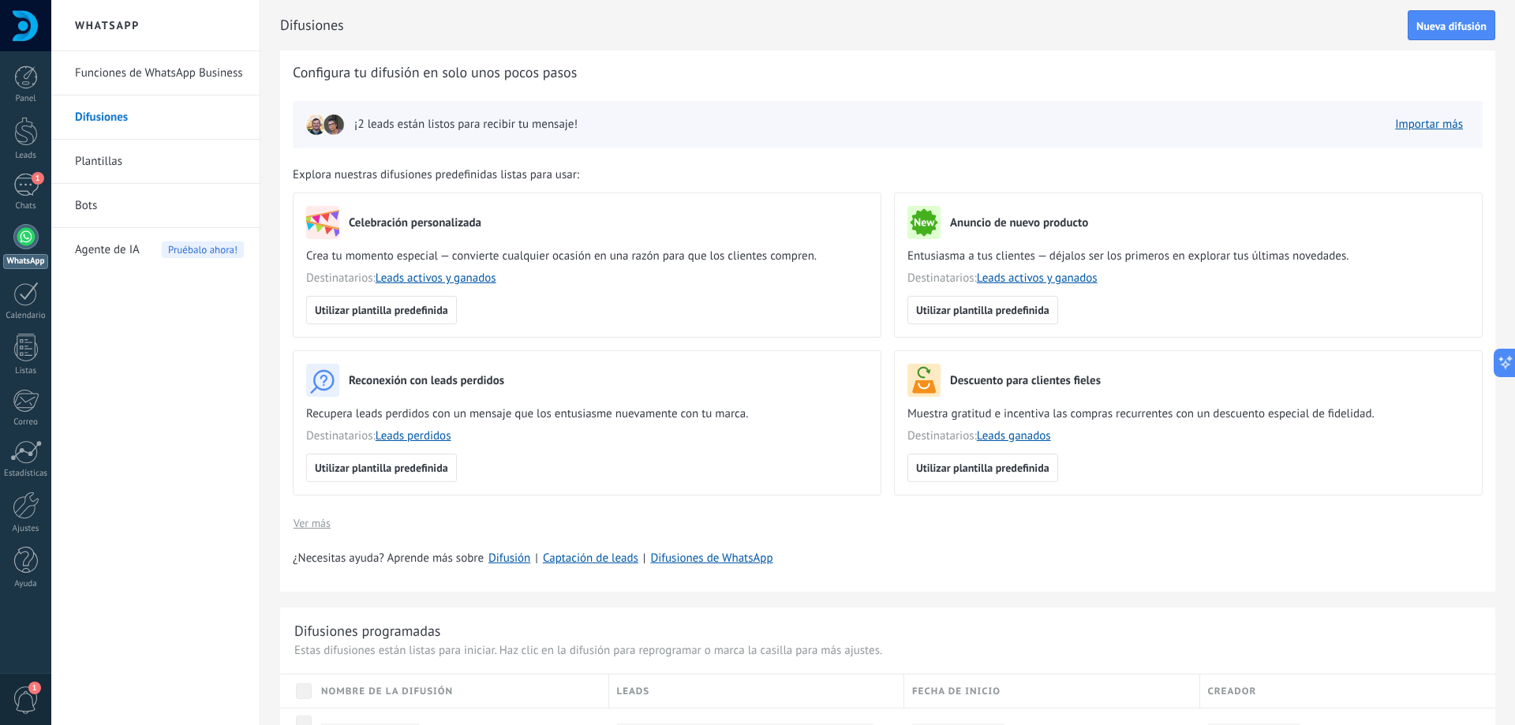
click at [159, 84] on link "Funciones de WhatsApp Business" at bounding box center [159, 73] width 169 height 44
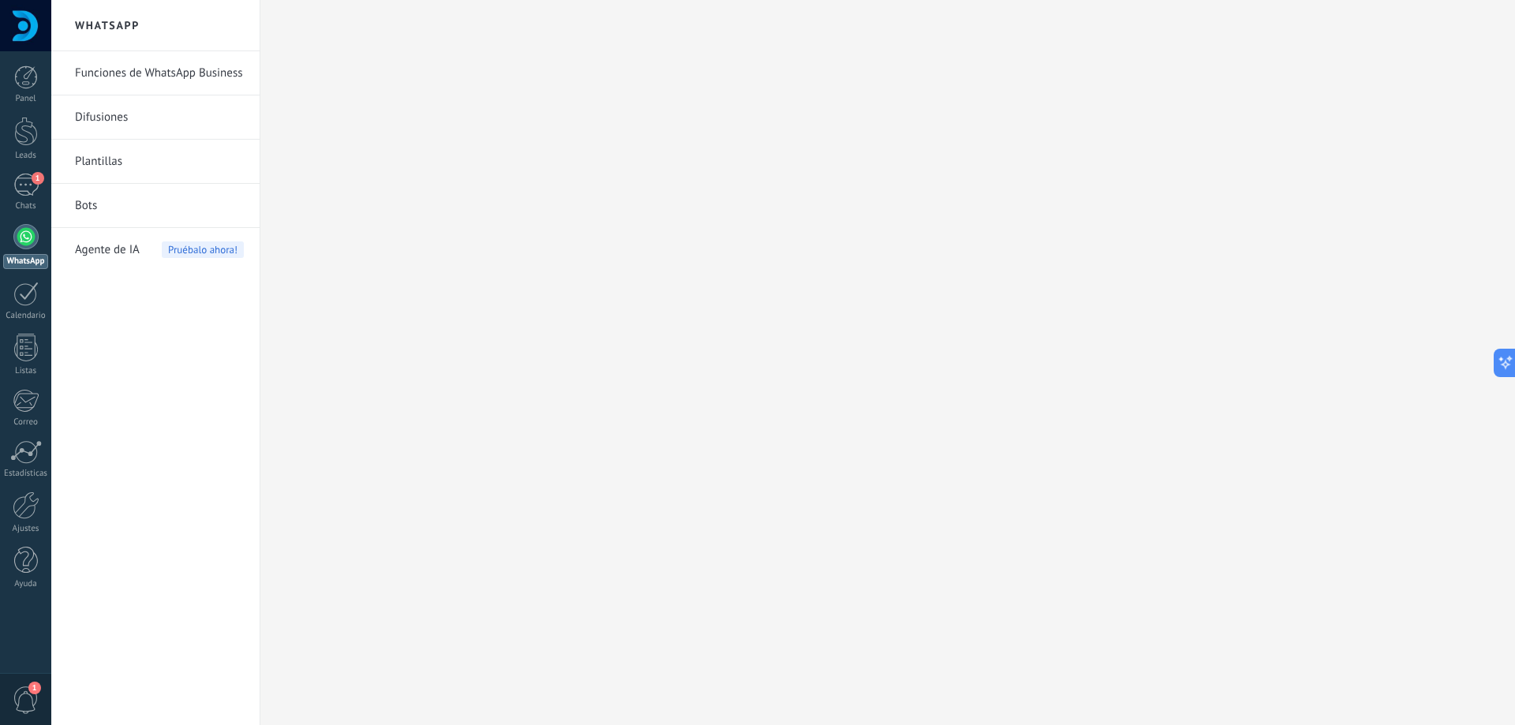
click at [141, 77] on link "Funciones de WhatsApp Business" at bounding box center [159, 73] width 169 height 44
click at [129, 106] on link "Difusiones" at bounding box center [159, 117] width 169 height 44
click at [100, 163] on link "Plantillas" at bounding box center [159, 162] width 169 height 44
click at [91, 207] on link "Bots" at bounding box center [159, 206] width 169 height 44
drag, startPoint x: 155, startPoint y: 58, endPoint x: 152, endPoint y: 68, distance: 10.0
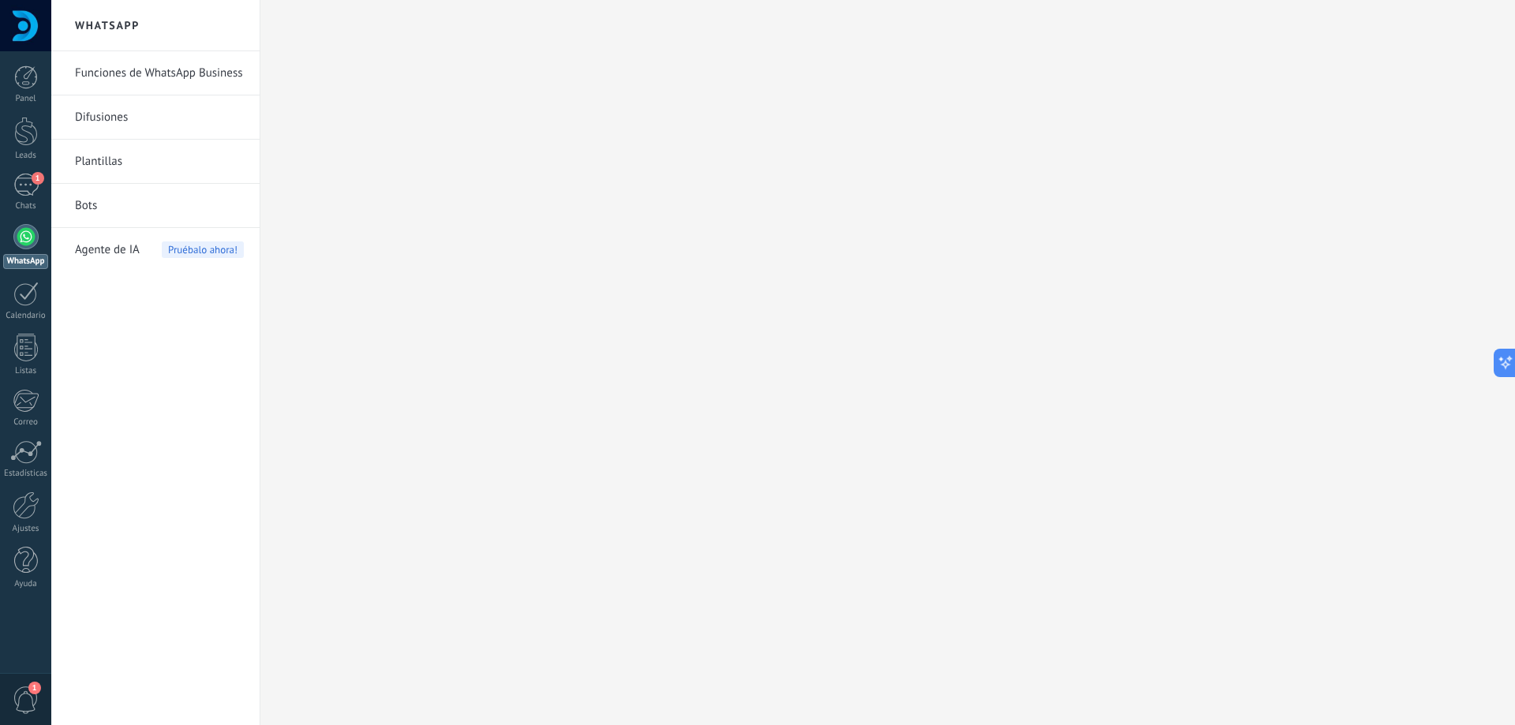
click at [155, 61] on link "Funciones de WhatsApp Business" at bounding box center [159, 73] width 169 height 44
click at [152, 69] on body ".abccls-1,.abccls-2{fill-rule:evenodd}.abccls-2{fill:#fff} .abfcls-1{fill:none}…" at bounding box center [757, 362] width 1515 height 725
click at [27, 514] on div at bounding box center [26, 506] width 27 height 28
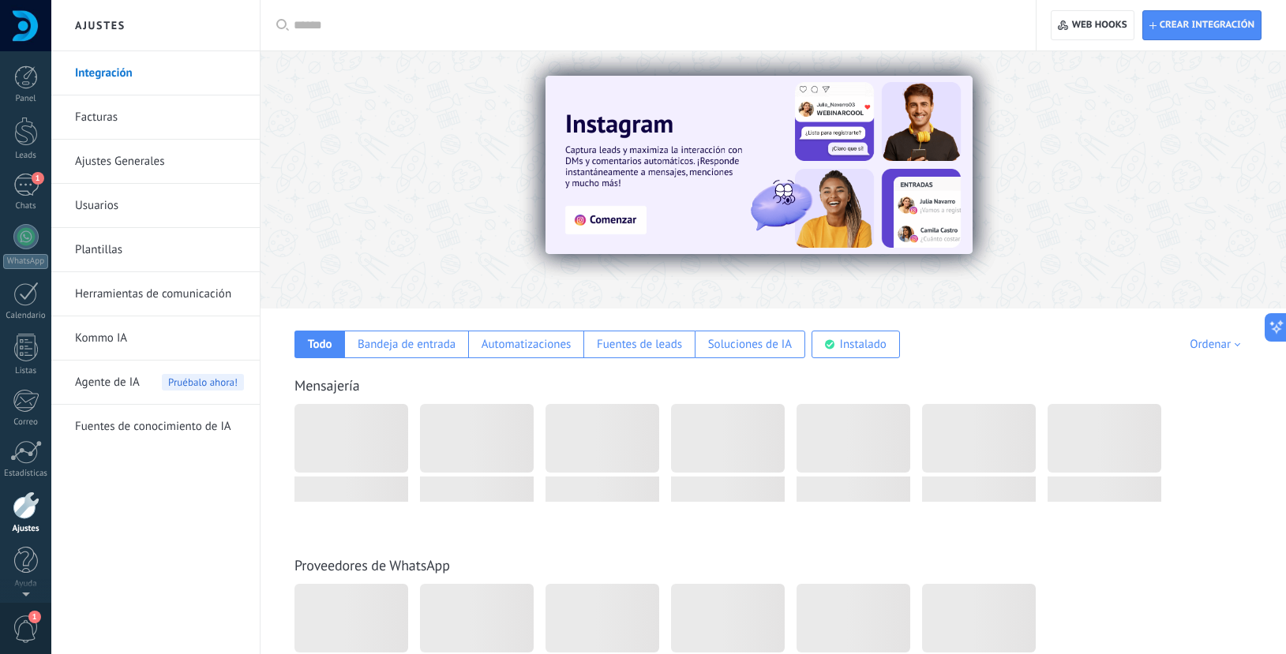
scroll to position [2, 0]
